Goal: Book appointment/travel/reservation

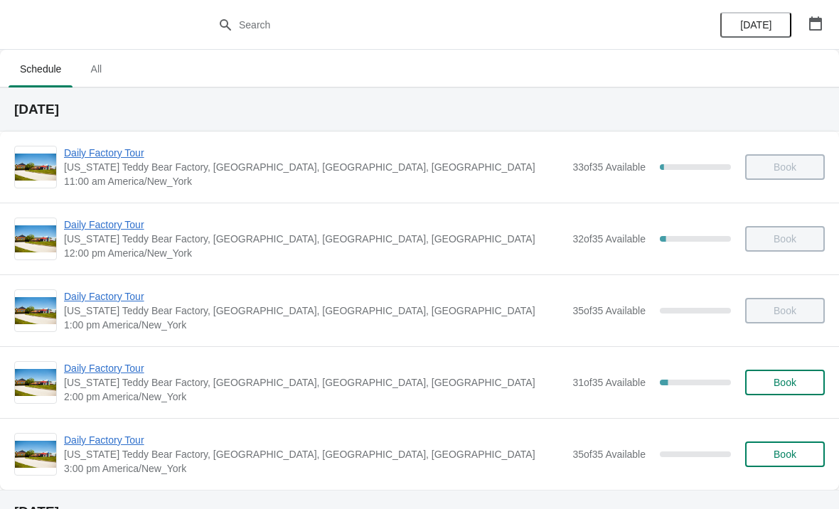
click at [787, 387] on span "Book" at bounding box center [784, 382] width 23 height 11
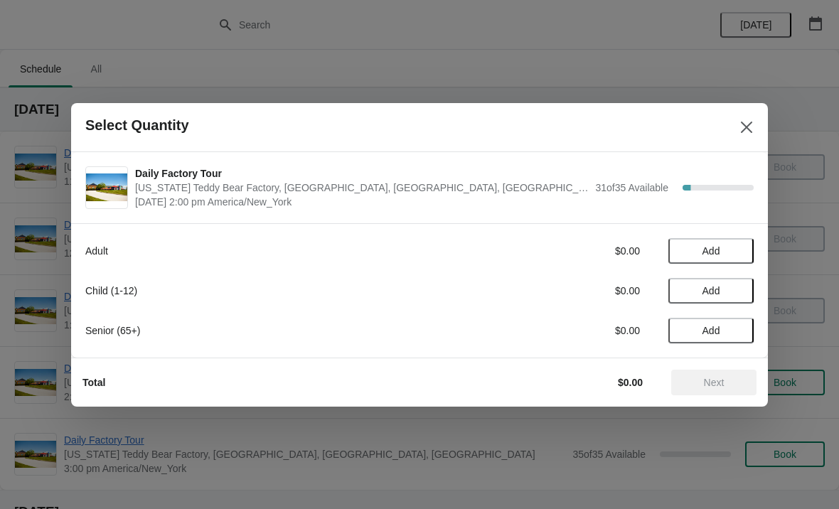
click at [738, 247] on span "Add" at bounding box center [711, 250] width 60 height 11
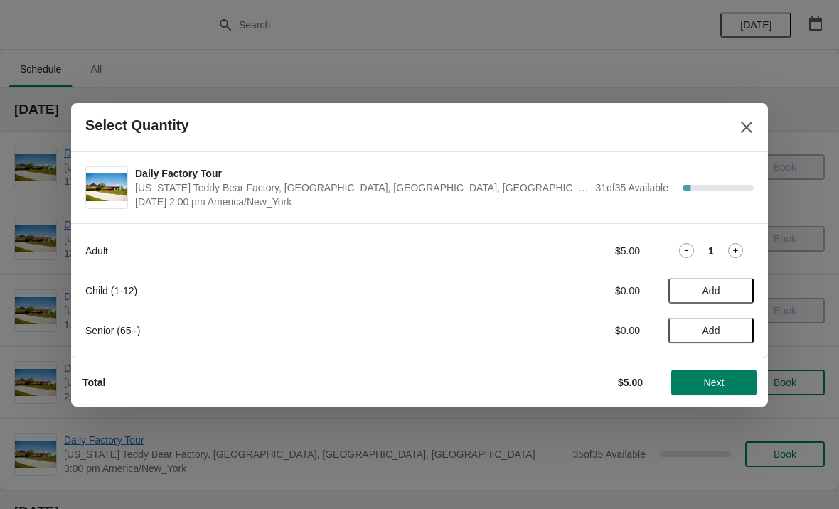
click at [740, 249] on icon at bounding box center [735, 250] width 15 height 15
click at [739, 247] on icon at bounding box center [735, 250] width 15 height 15
click at [737, 249] on icon at bounding box center [735, 250] width 15 height 15
click at [734, 247] on icon at bounding box center [735, 250] width 15 height 15
click at [741, 287] on button "Add" at bounding box center [710, 291] width 85 height 26
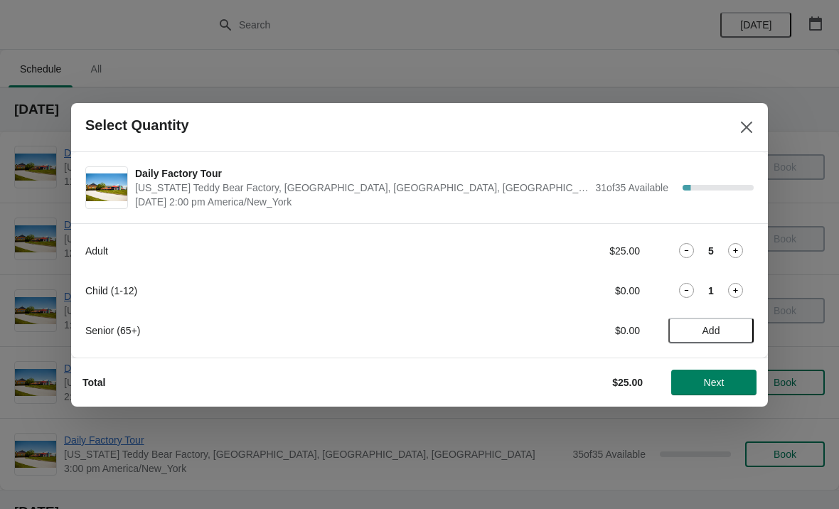
click at [712, 377] on span "Next" at bounding box center [714, 382] width 21 height 11
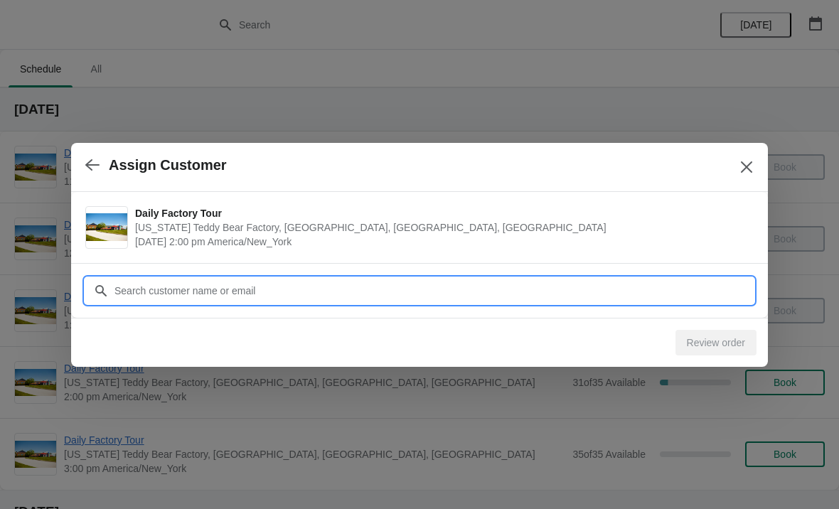
click at [210, 293] on input "Customer" at bounding box center [434, 291] width 640 height 26
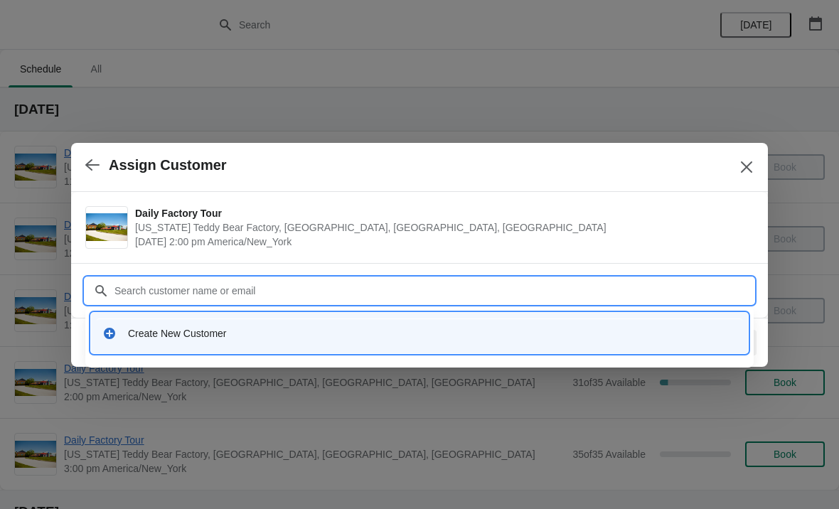
click at [173, 331] on div "Create New Customer" at bounding box center [432, 333] width 608 height 14
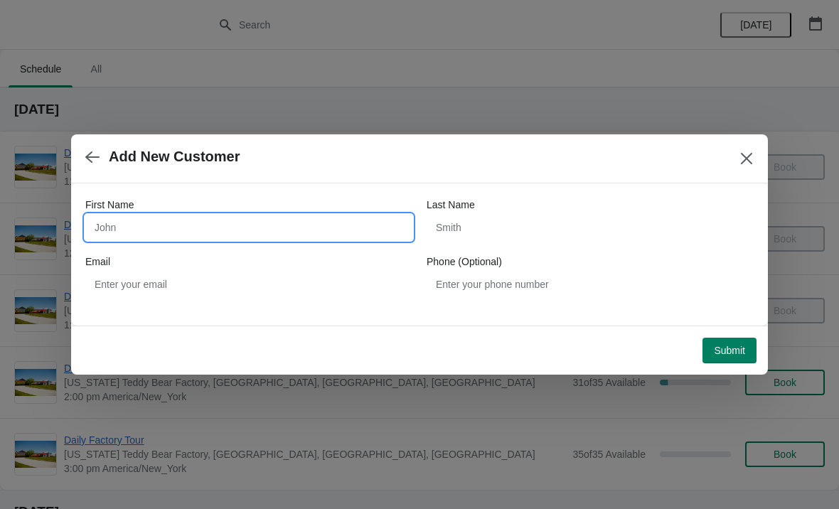
click at [173, 222] on input "First Name" at bounding box center [248, 228] width 327 height 26
type input "Adam"
click at [727, 355] on span "Submit" at bounding box center [728, 350] width 31 height 11
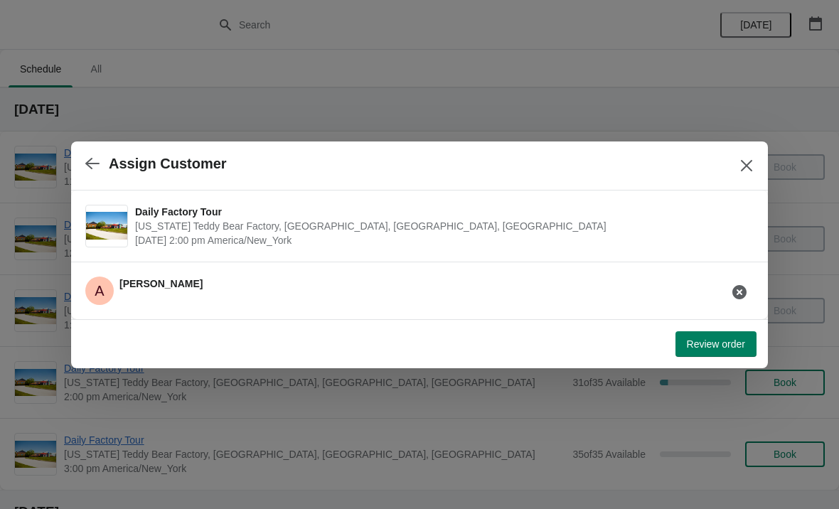
click at [700, 348] on span "Review order" at bounding box center [715, 343] width 58 height 11
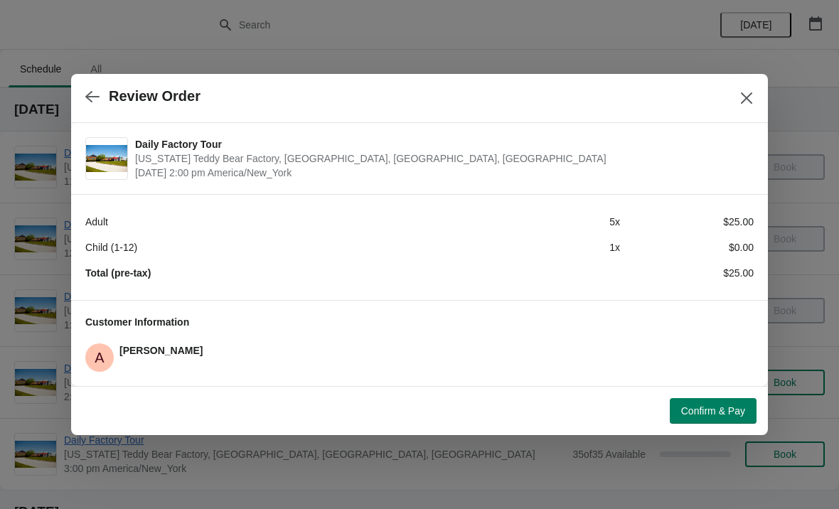
click at [701, 417] on button "Confirm & Pay" at bounding box center [712, 411] width 87 height 26
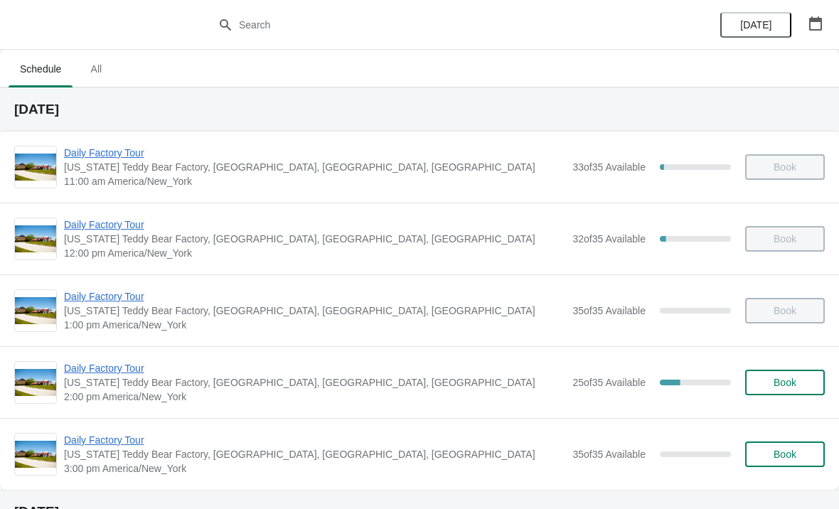
click at [109, 375] on span "Daily Factory Tour" at bounding box center [314, 368] width 501 height 14
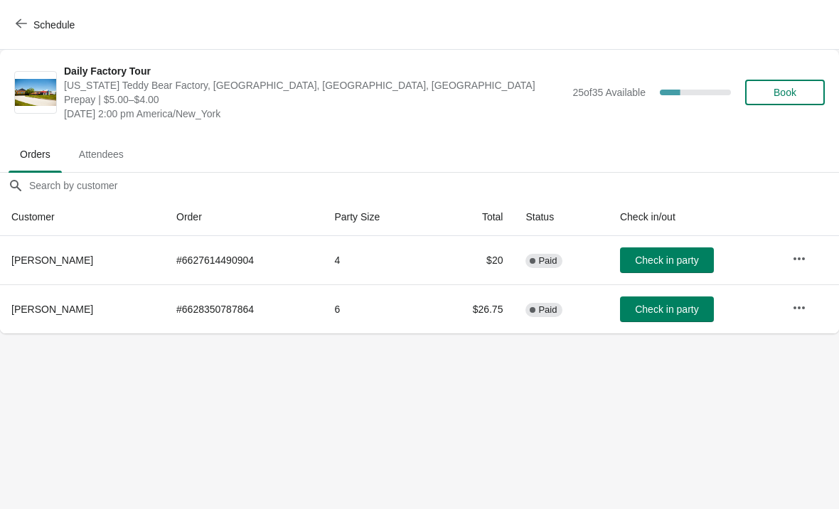
click at [684, 311] on span "Check in party" at bounding box center [666, 308] width 63 height 11
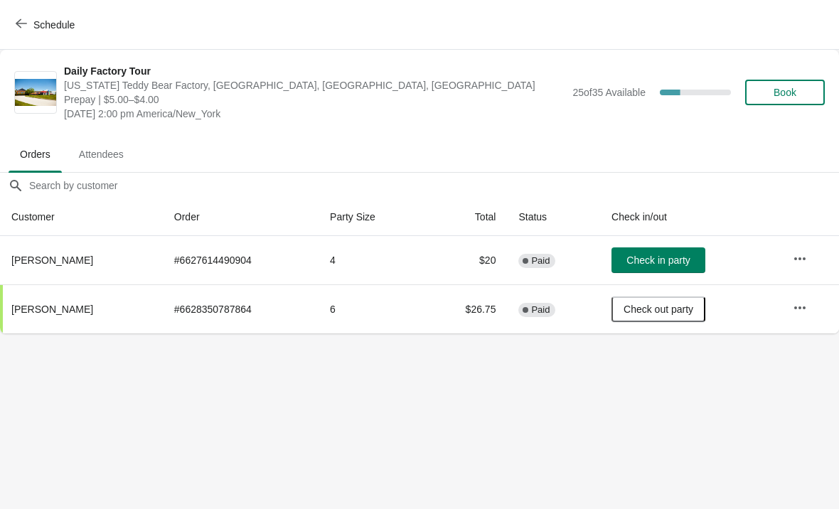
click at [21, 20] on icon "button" at bounding box center [21, 23] width 11 height 11
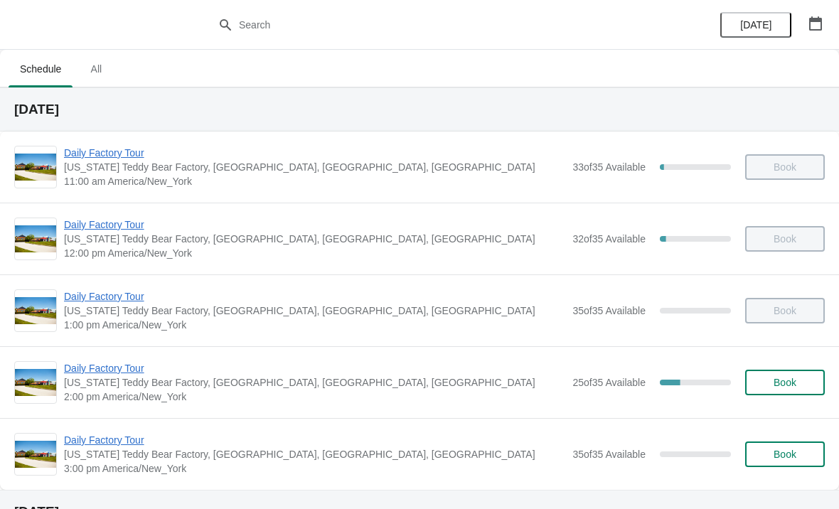
click at [118, 357] on div "Daily Factory Tour Vermont Teddy Bear Factory, Shelburne Road, Shelburne, VT, U…" at bounding box center [419, 382] width 839 height 72
click at [68, 368] on span "Daily Factory Tour" at bounding box center [314, 368] width 501 height 14
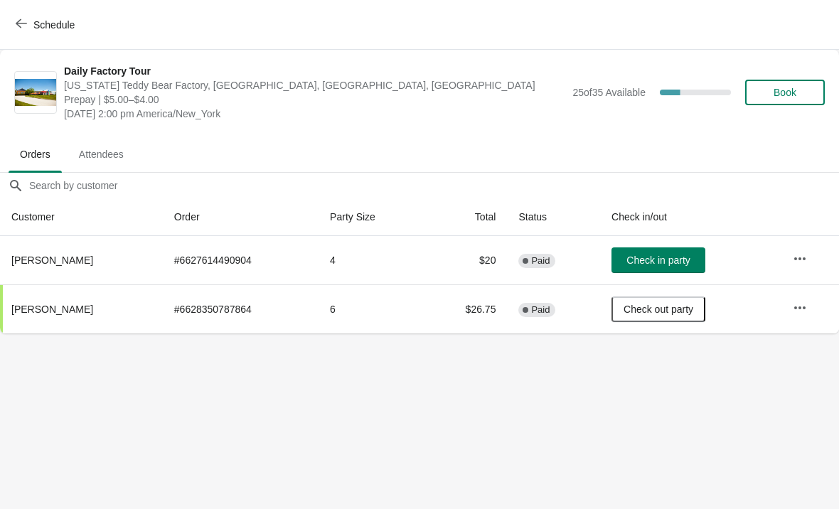
click at [26, 36] on button "Schedule" at bounding box center [46, 25] width 79 height 26
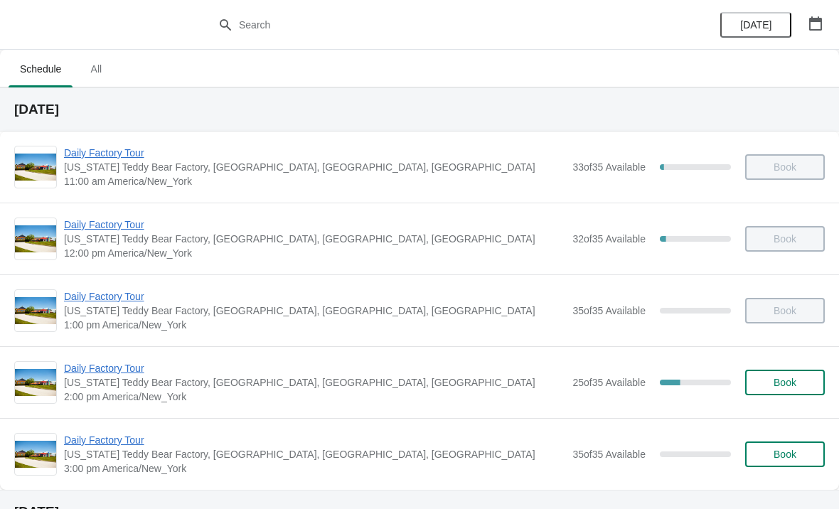
click at [81, 370] on span "Daily Factory Tour" at bounding box center [314, 368] width 501 height 14
click at [129, 365] on span "Daily Factory Tour" at bounding box center [314, 368] width 501 height 14
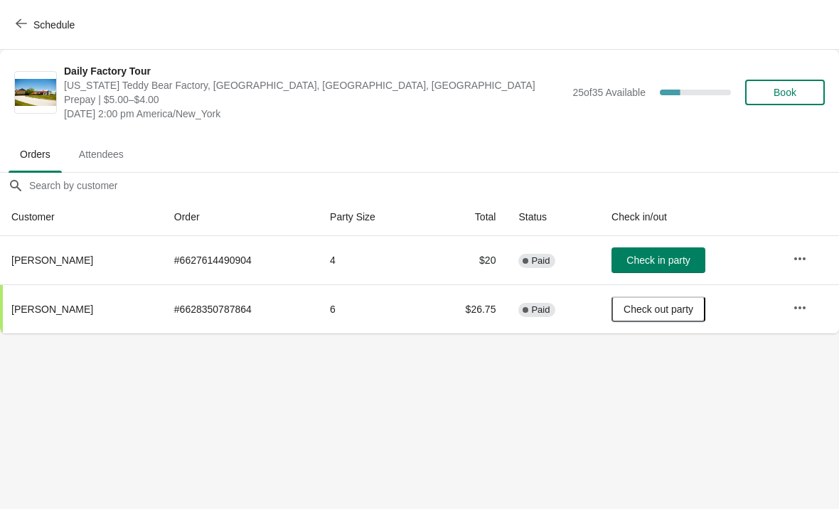
click at [645, 281] on td "Check in party" at bounding box center [690, 260] width 181 height 48
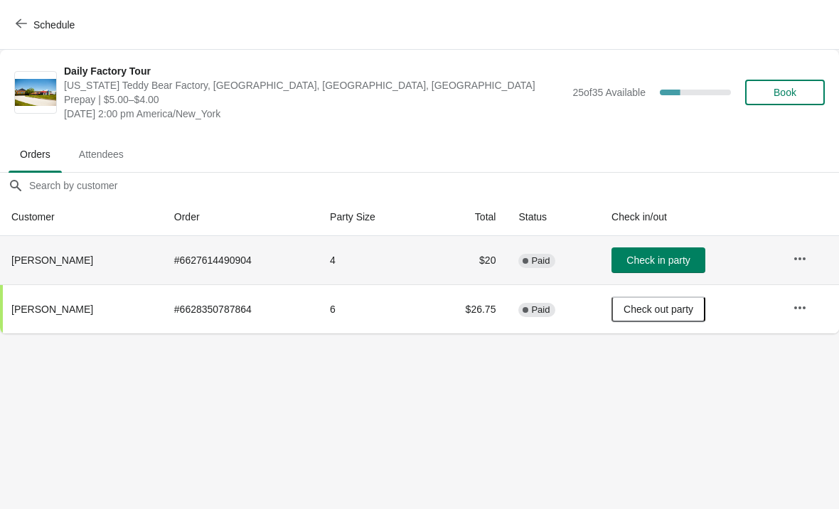
click at [674, 264] on span "Check in party" at bounding box center [657, 259] width 63 height 11
